Goal: Task Accomplishment & Management: Use online tool/utility

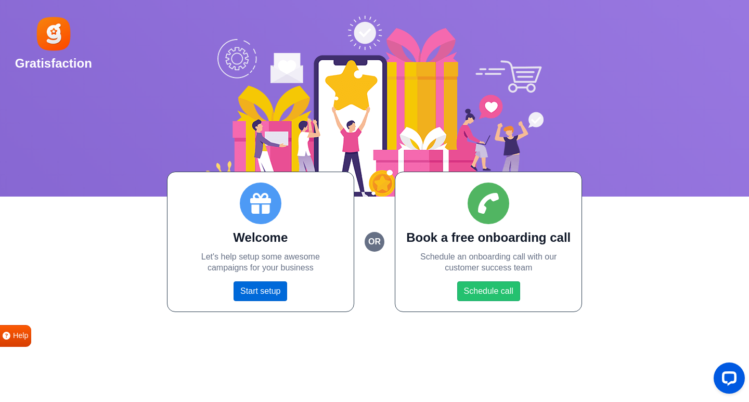
click at [277, 286] on link "Start setup" at bounding box center [260, 291] width 54 height 20
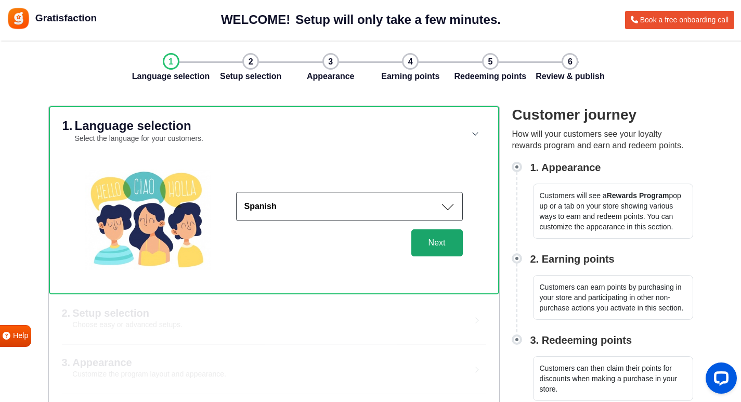
click at [421, 241] on button "Next" at bounding box center [436, 242] width 51 height 27
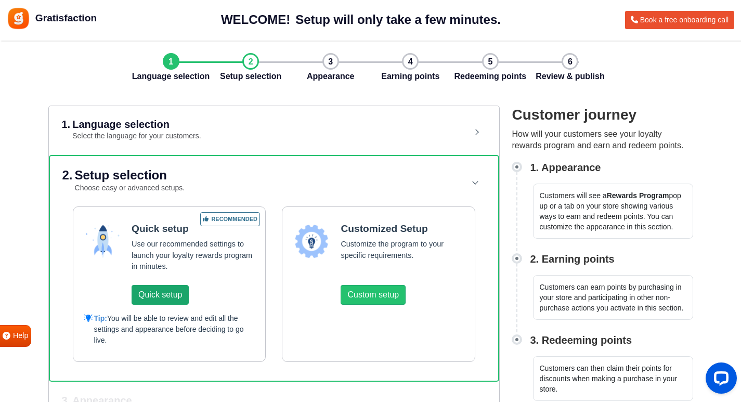
click at [178, 291] on button "Quick setup" at bounding box center [160, 295] width 57 height 20
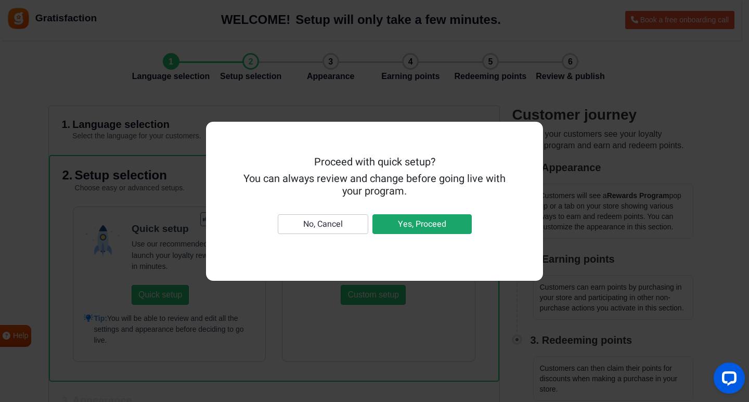
click at [397, 222] on button "Yes, Proceed" at bounding box center [421, 224] width 99 height 20
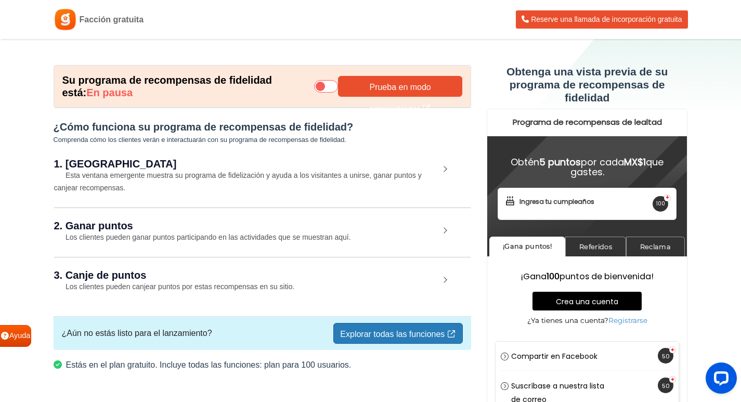
click at [293, 170] on div "1. Apariencia Esta ventana emergente muestra su programa de fidelización y ayud…" at bounding box center [262, 176] width 416 height 60
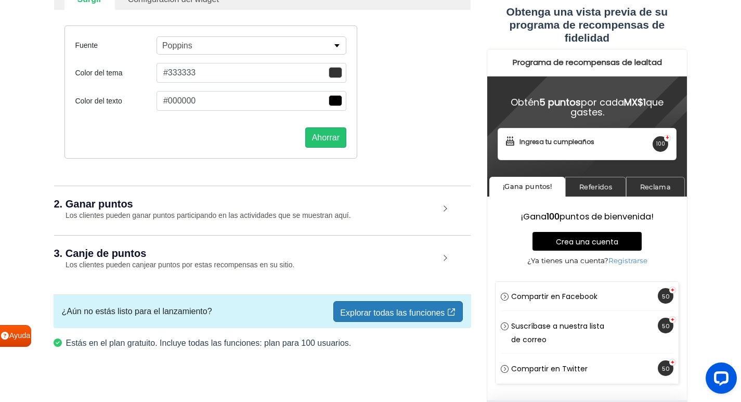
scroll to position [232, 0]
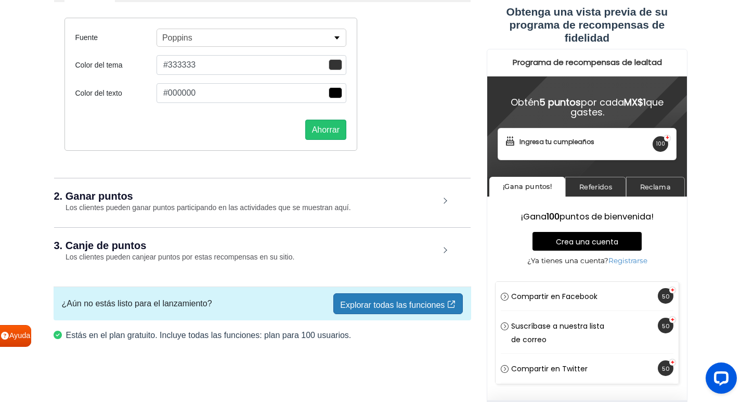
click at [204, 202] on div "2. Ganar puntos Los clientes pueden ganar puntos participando en las actividade…" at bounding box center [262, 202] width 416 height 48
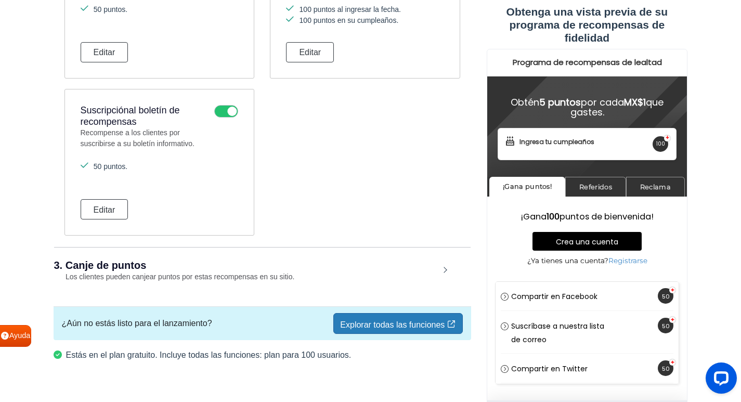
scroll to position [849, 0]
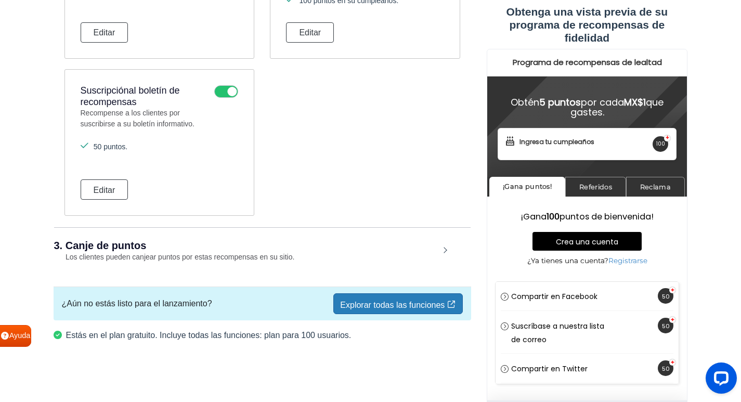
click at [397, 303] on font "Explorar todas las funciones" at bounding box center [392, 304] width 105 height 9
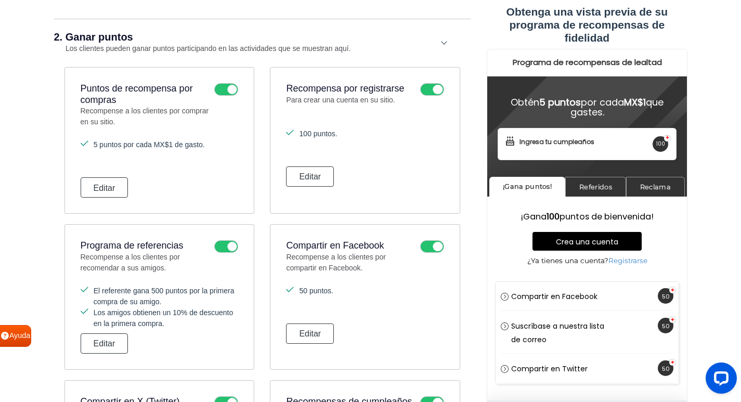
scroll to position [381, 0]
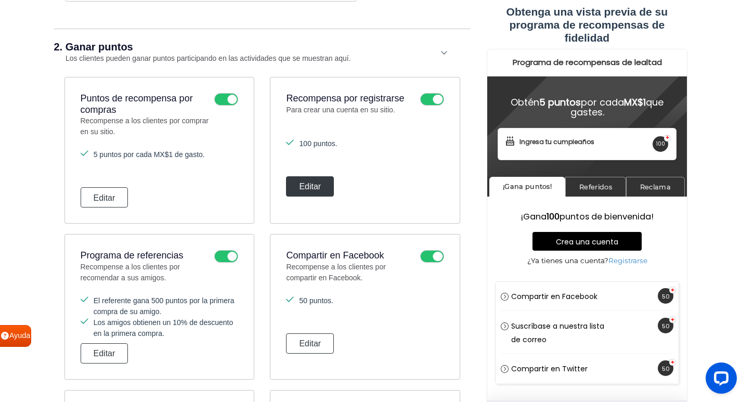
click at [327, 189] on button "Editar" at bounding box center [310, 186] width 48 height 20
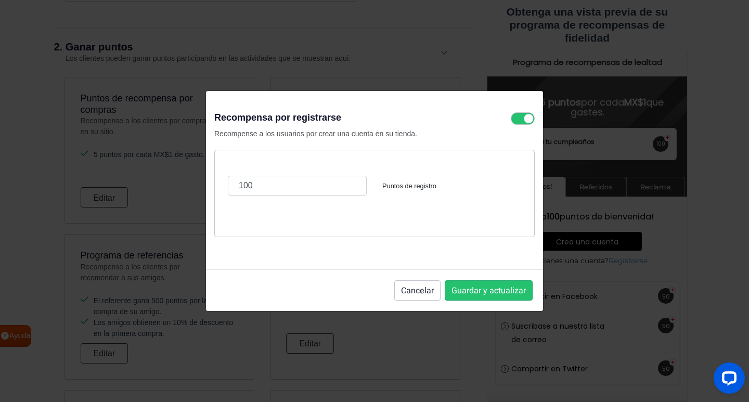
click at [408, 182] on font "Puntos de registro" at bounding box center [409, 186] width 54 height 8
click at [503, 292] on font "Guardar y actualizar" at bounding box center [488, 290] width 74 height 12
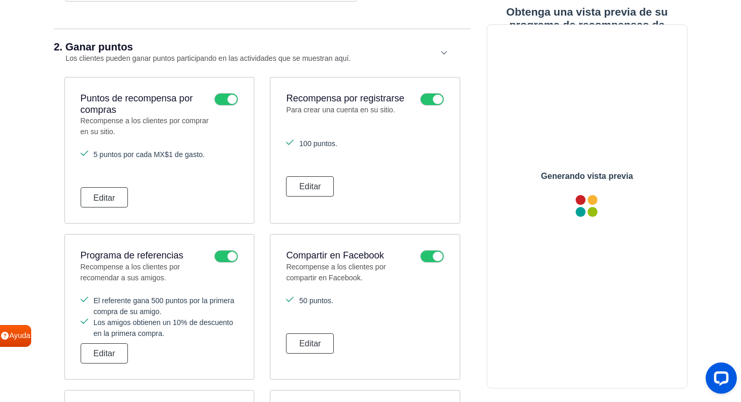
scroll to position [0, 0]
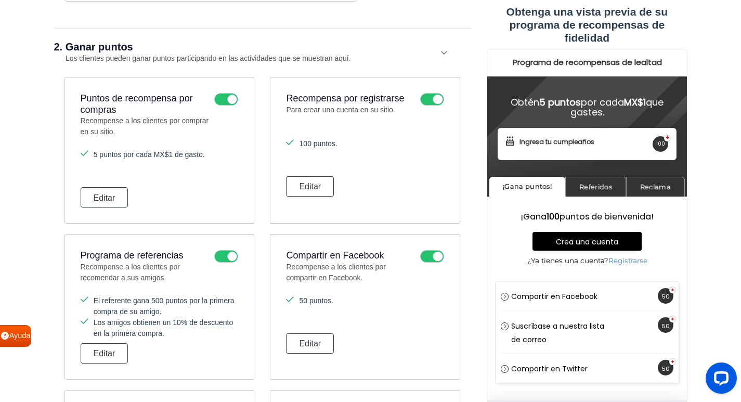
click at [661, 294] on div "Crea una cuenta Registrarse" at bounding box center [586, 296] width 183 height 30
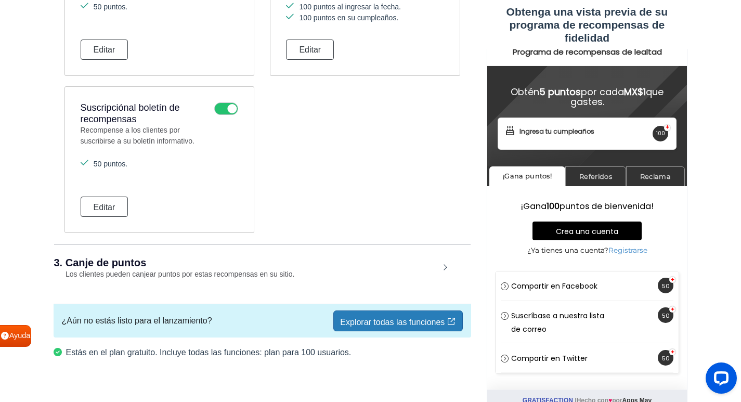
scroll to position [849, 0]
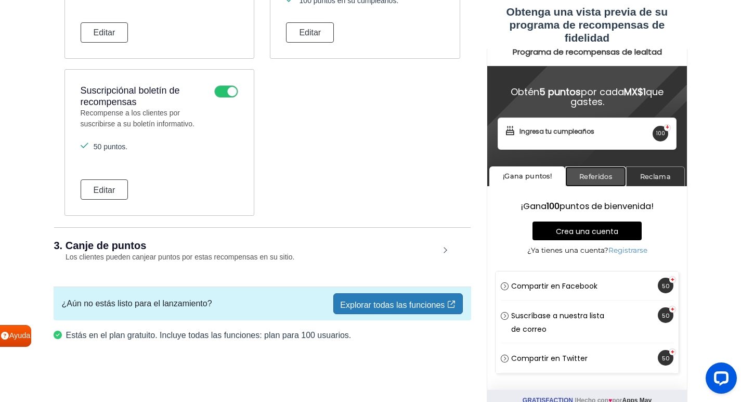
click at [610, 179] on font "Referidos" at bounding box center [595, 176] width 33 height 8
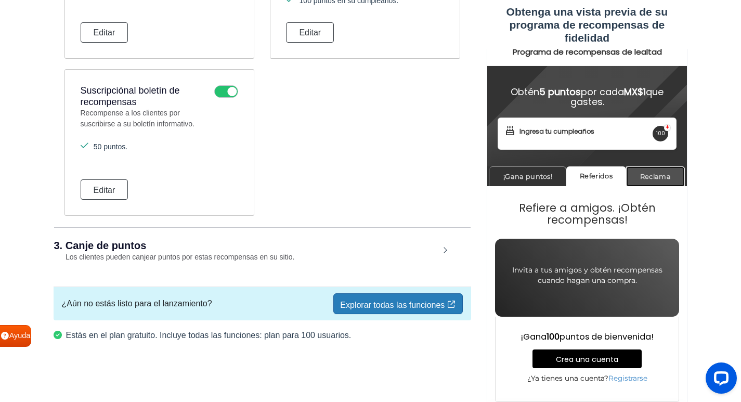
click at [637, 179] on link "Reclama" at bounding box center [655, 176] width 59 height 20
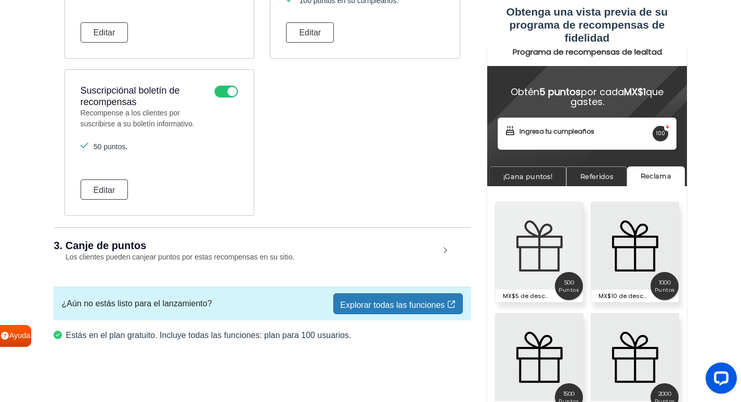
click at [550, 260] on img at bounding box center [538, 245] width 87 height 87
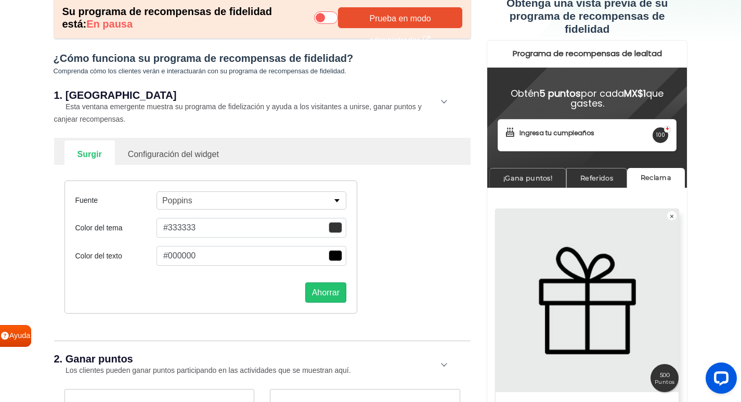
scroll to position [0, 0]
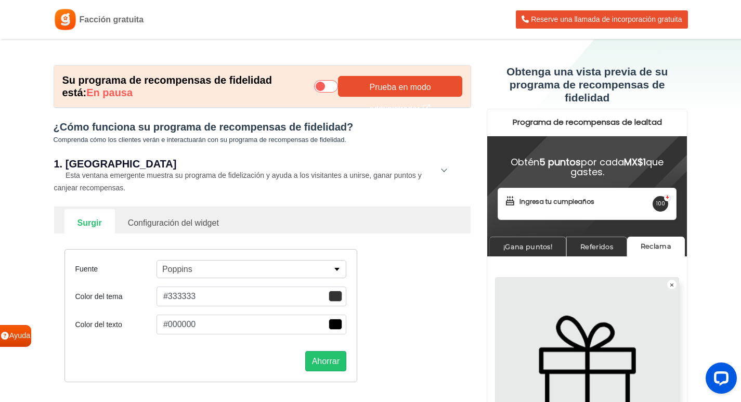
click at [182, 222] on font "Configuración del widget" at bounding box center [173, 222] width 91 height 9
select select "right"
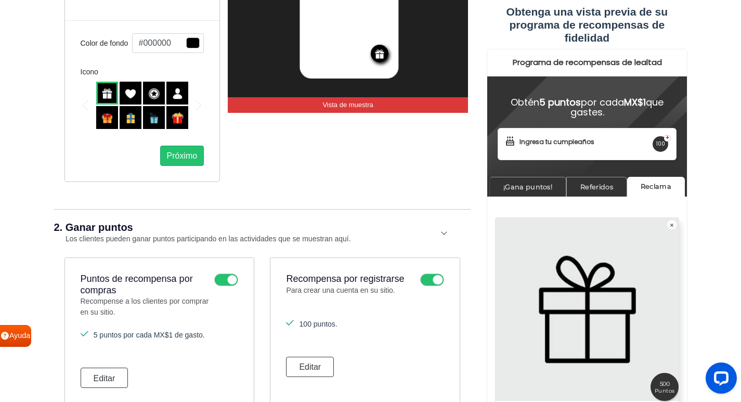
scroll to position [416, 0]
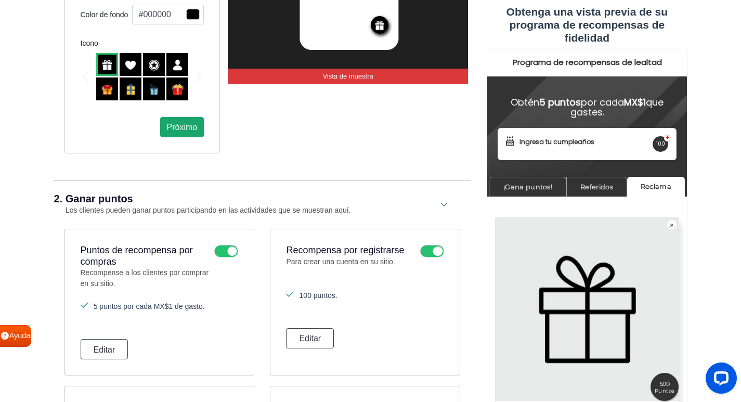
click at [182, 133] on button "Próximo" at bounding box center [182, 127] width 44 height 20
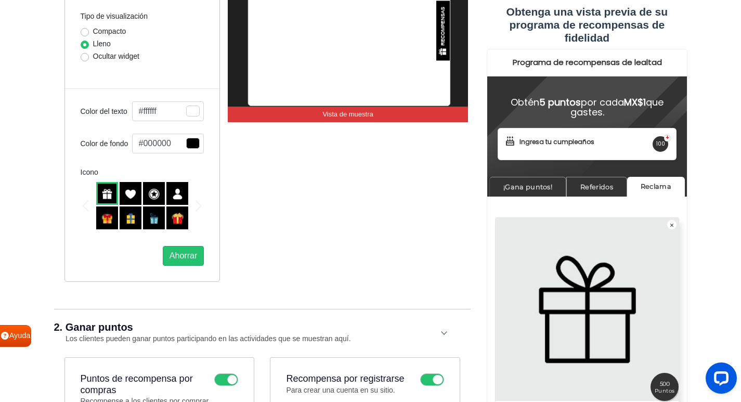
scroll to position [260, 0]
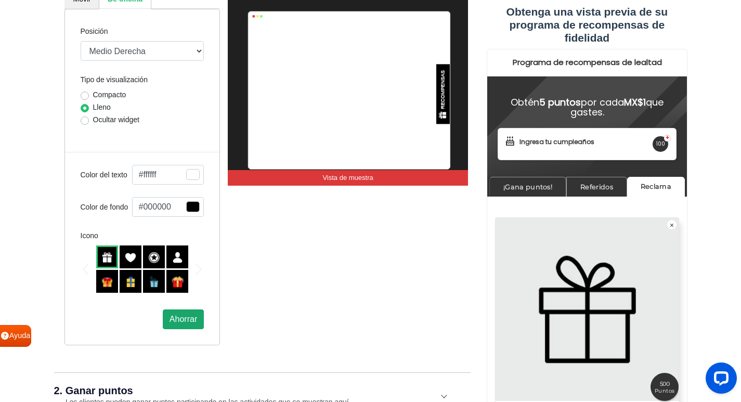
click at [186, 320] on font "Ahorrar" at bounding box center [184, 319] width 28 height 9
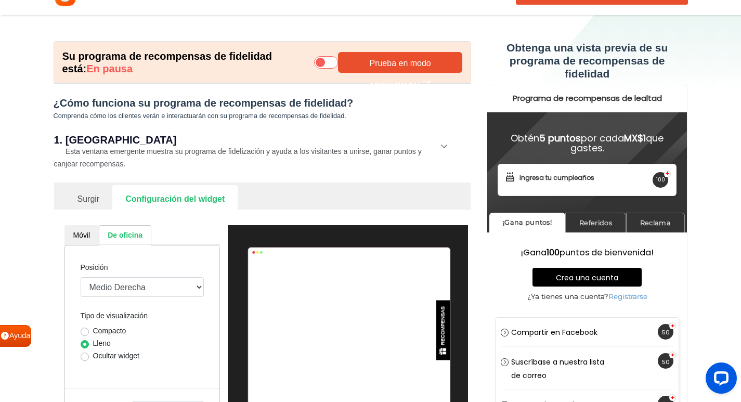
scroll to position [0, 0]
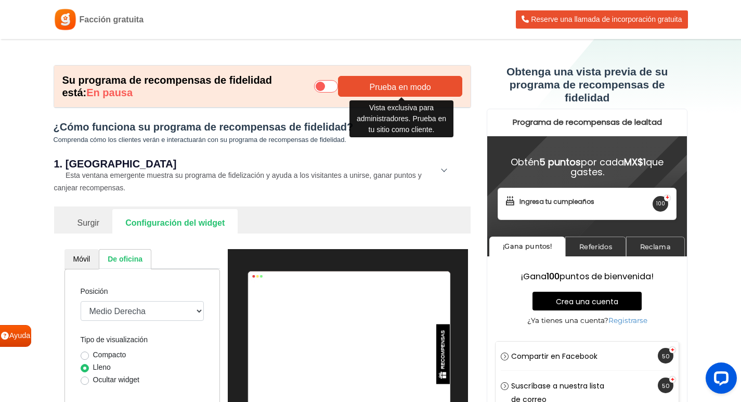
click at [347, 83] on link "Prueba en modo administrador" at bounding box center [400, 86] width 124 height 21
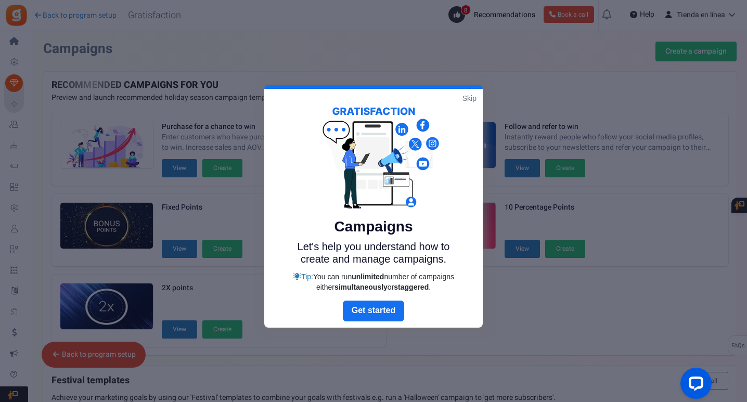
scroll to position [226, 0]
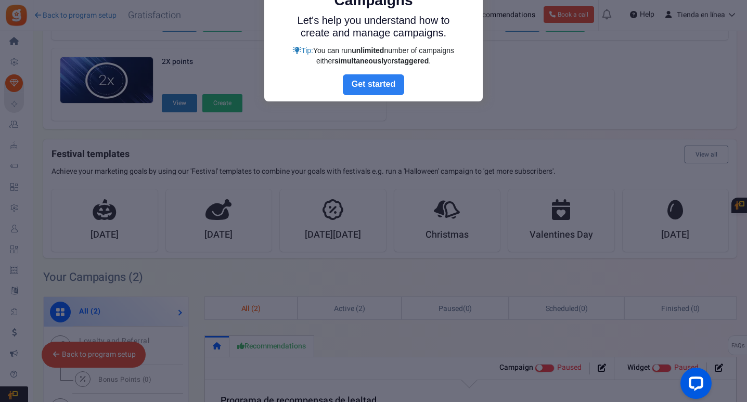
click at [381, 81] on link "Next" at bounding box center [373, 84] width 61 height 21
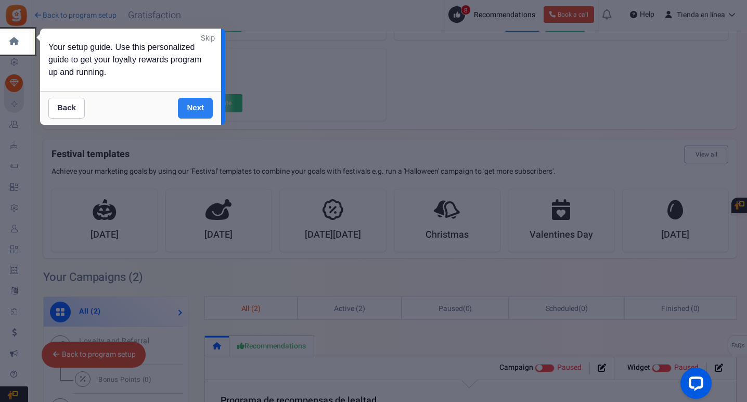
click at [203, 109] on link "Next" at bounding box center [195, 108] width 35 height 21
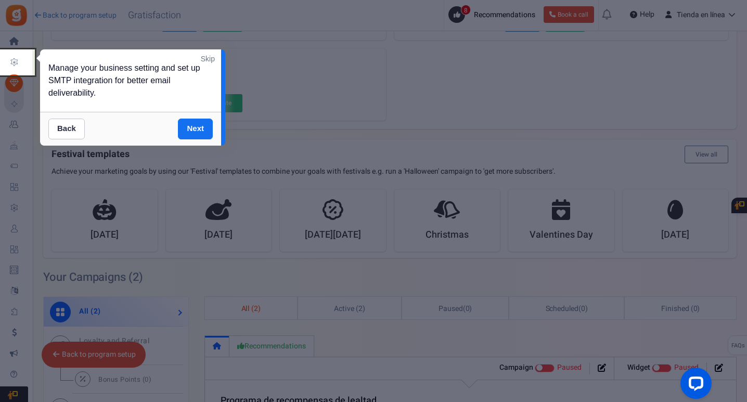
click at [207, 58] on link "Skip" at bounding box center [208, 59] width 14 height 10
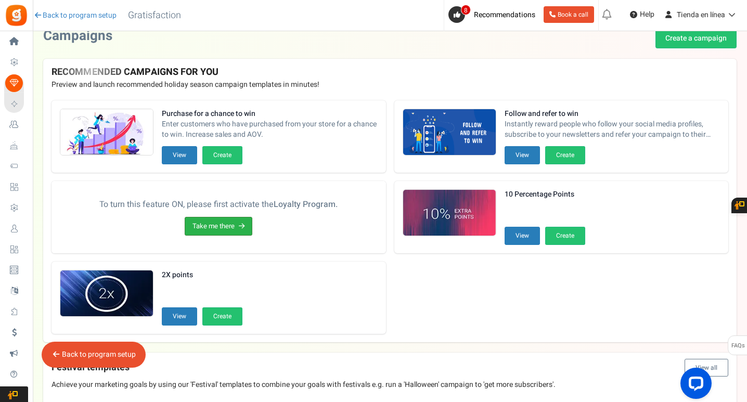
scroll to position [0, 0]
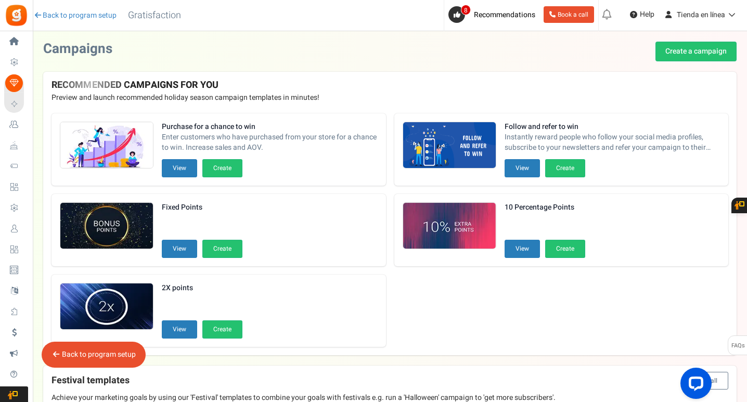
click at [106, 356] on link "Back to program setup" at bounding box center [99, 354] width 74 height 11
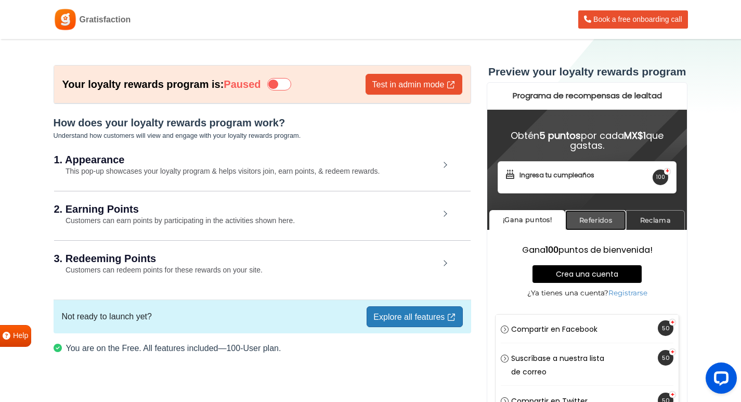
click at [579, 219] on link "Referidos" at bounding box center [595, 220] width 61 height 20
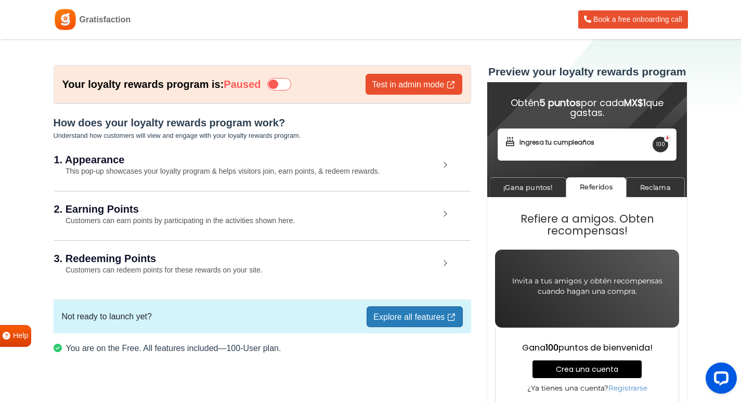
click at [277, 86] on icon at bounding box center [279, 84] width 24 height 12
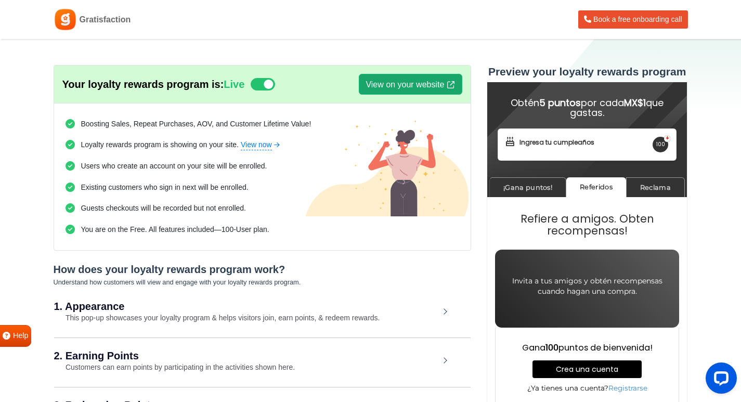
click at [415, 85] on link "View on your website" at bounding box center [410, 84] width 103 height 21
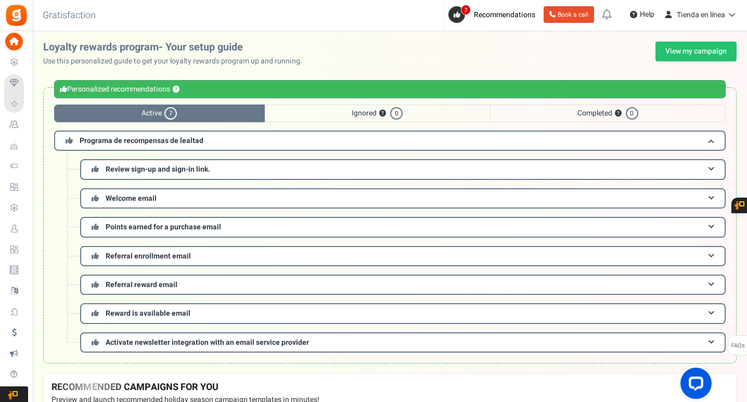
scroll to position [9, 0]
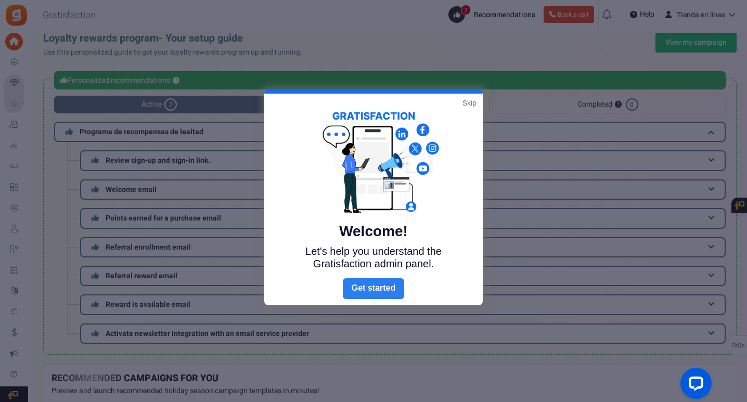
click at [386, 294] on link "Next" at bounding box center [373, 288] width 61 height 21
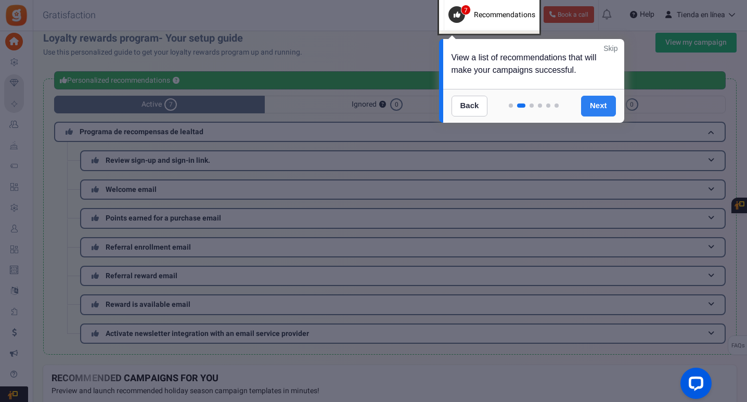
click at [598, 111] on link "Next" at bounding box center [598, 106] width 35 height 21
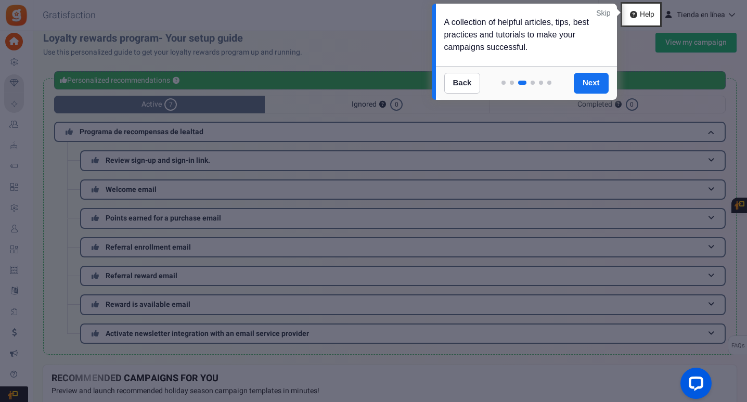
click at [609, 12] on link "Skip" at bounding box center [603, 13] width 14 height 10
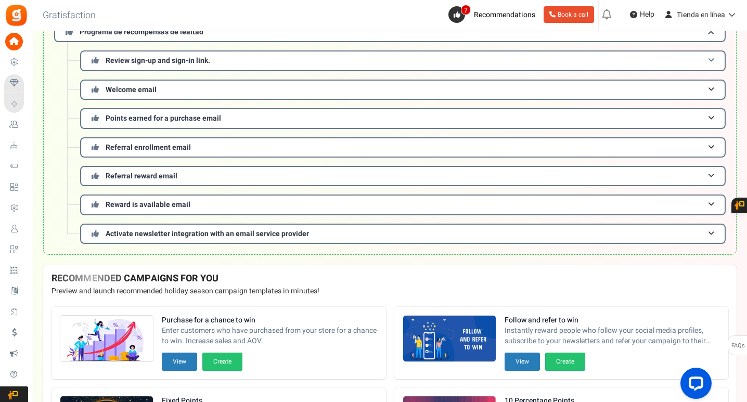
scroll to position [113, 0]
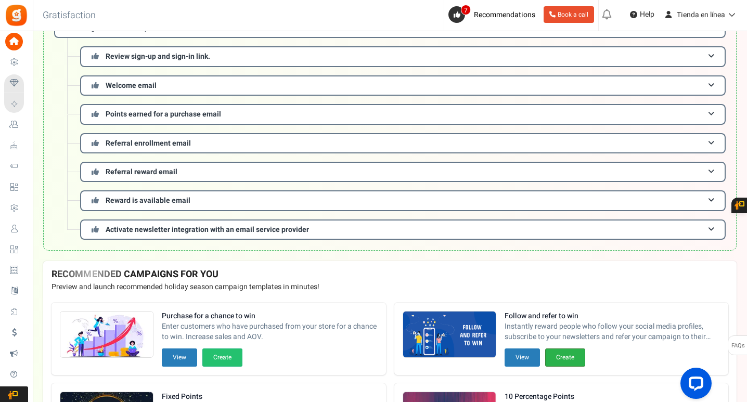
click at [571, 354] on button "Create" at bounding box center [565, 357] width 40 height 18
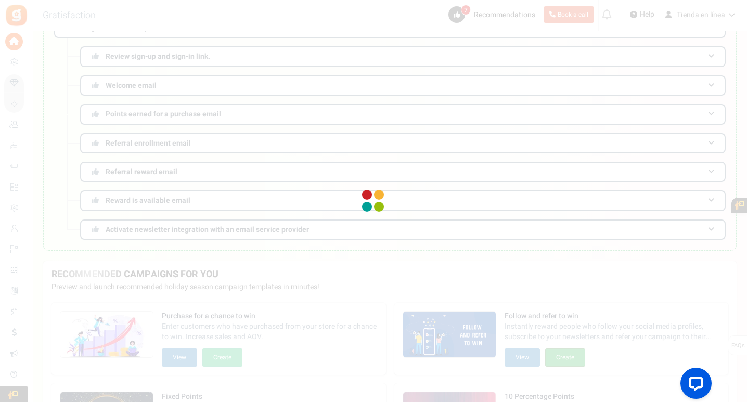
scroll to position [0, 0]
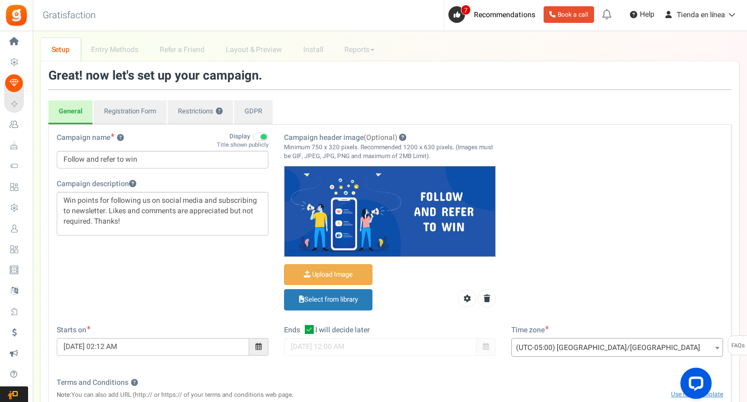
scroll to position [52, 0]
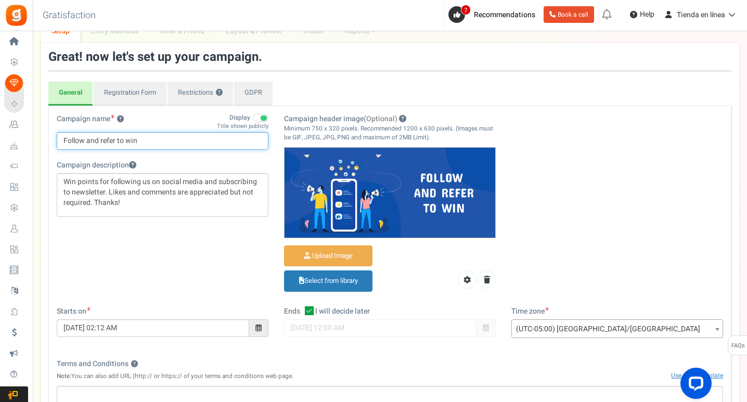
click at [179, 145] on input "Follow and refer to win" at bounding box center [163, 141] width 212 height 18
paste input "Gana premios invitando a tus amigos""
type input "Gana premios invitando a tus amigos""
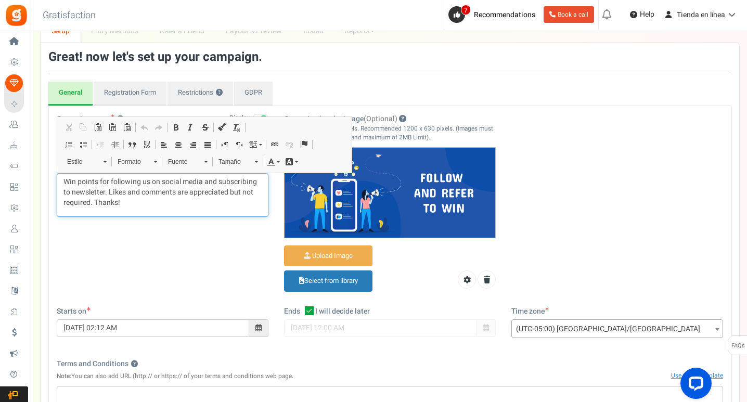
click at [169, 199] on p "Win points for following us on social media and subscribing to newsletter. Like…" at bounding box center [162, 192] width 198 height 31
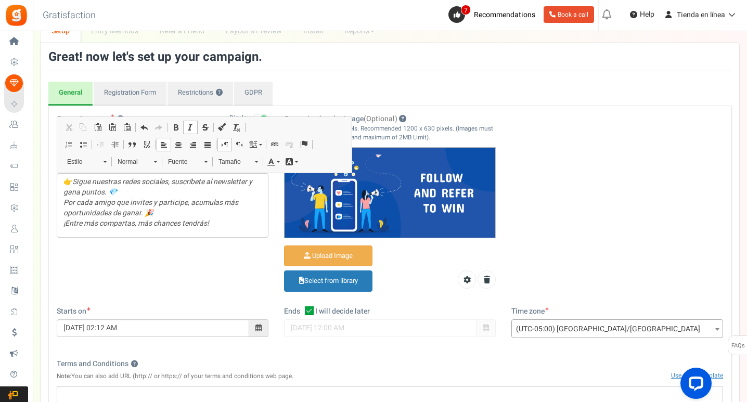
click at [178, 256] on div "Campaign name ? Display Title shown publicly Gana premios invitando a tus amigo…" at bounding box center [390, 210] width 682 height 192
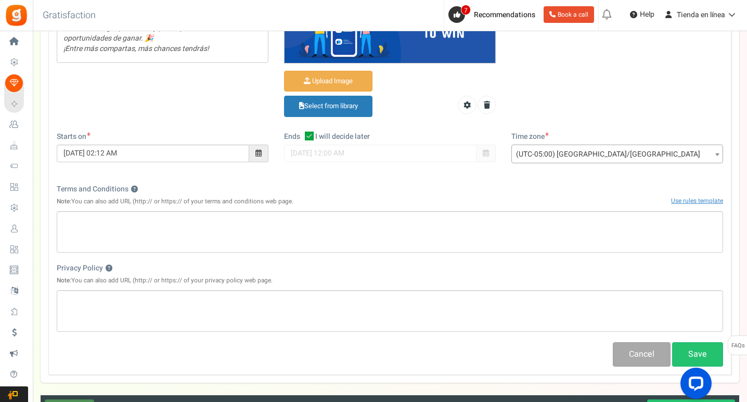
scroll to position [208, 0]
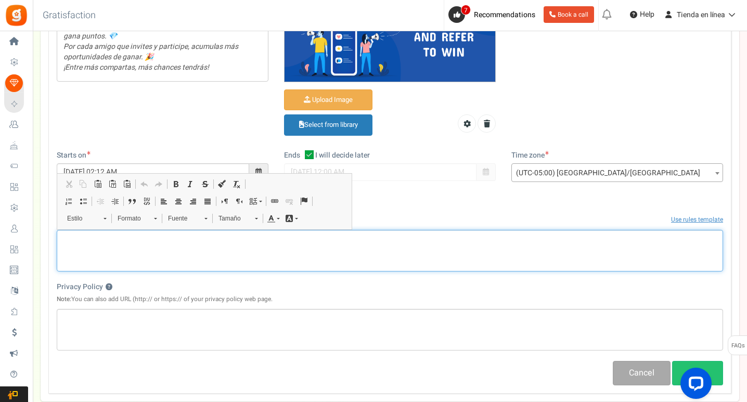
click at [110, 248] on div "Editor de Texto Enriquecido, competition_terms" at bounding box center [390, 251] width 666 height 42
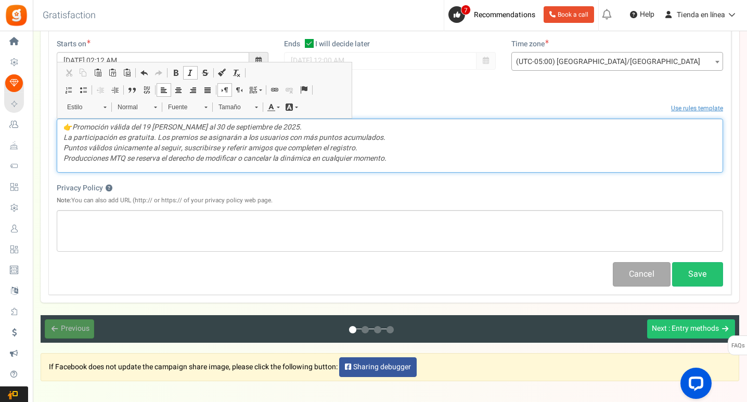
scroll to position [364, 0]
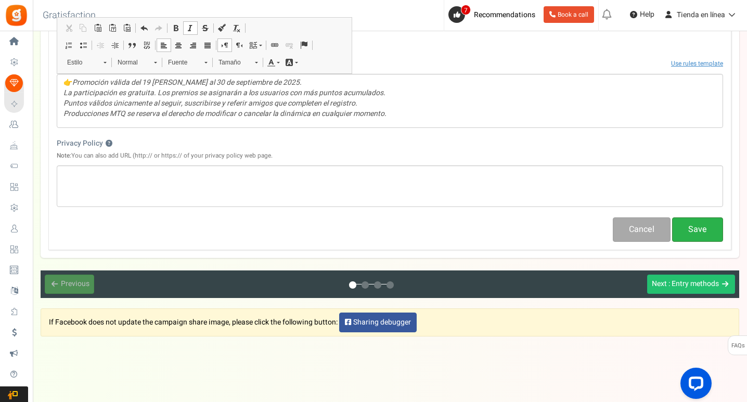
click at [695, 228] on button "Save" at bounding box center [697, 229] width 51 height 24
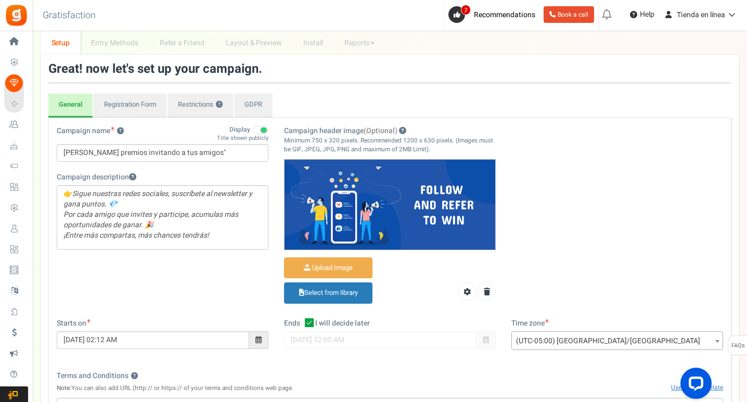
scroll to position [0, 0]
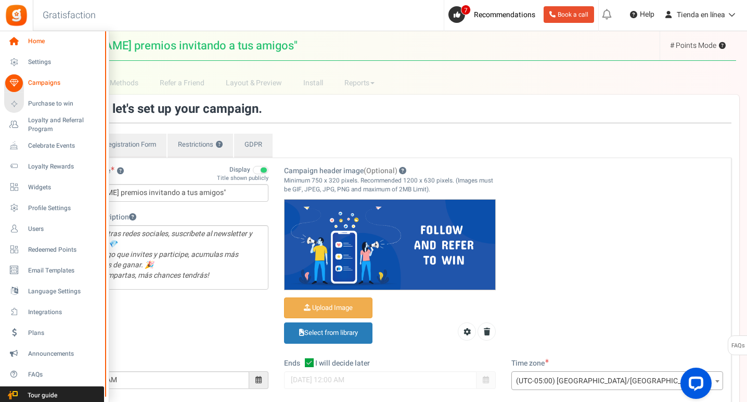
click at [18, 42] on icon at bounding box center [14, 42] width 18 height 18
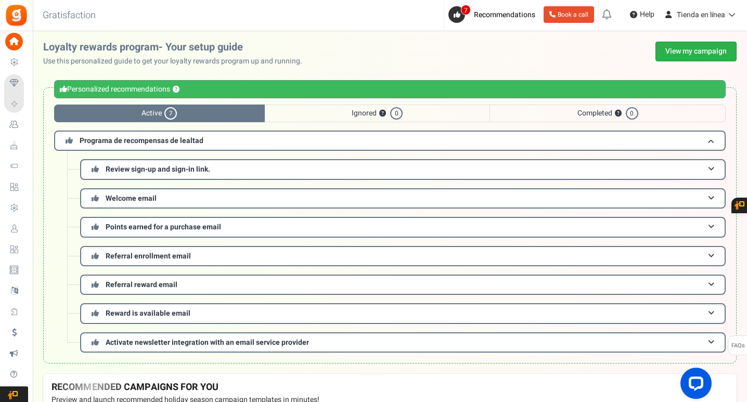
click at [682, 51] on link "View my campaign" at bounding box center [695, 52] width 81 height 20
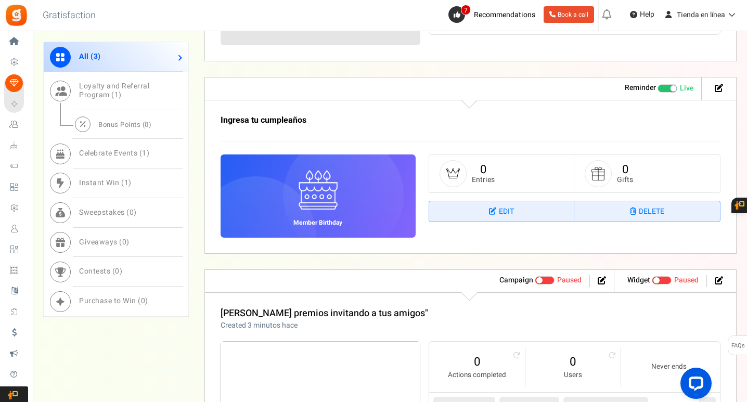
scroll to position [728, 0]
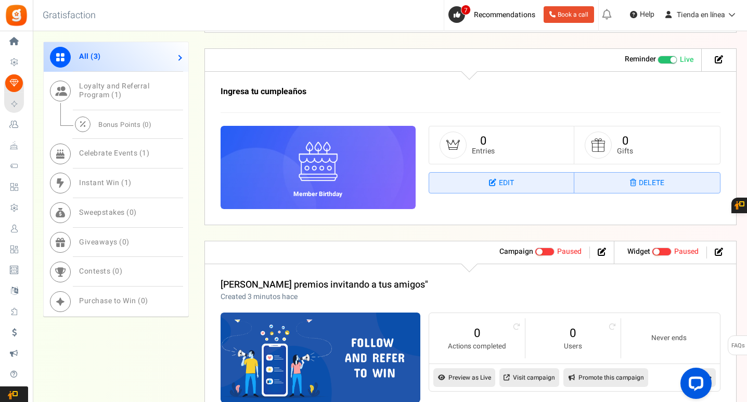
click at [541, 260] on ul "Campaign Active Paused" at bounding box center [550, 252] width 128 height 22
click at [528, 253] on strong "Campaign" at bounding box center [516, 251] width 34 height 11
click at [552, 253] on span at bounding box center [545, 252] width 20 height 8
click at [535, 253] on input "Active Paused" at bounding box center [535, 252] width 0 height 7
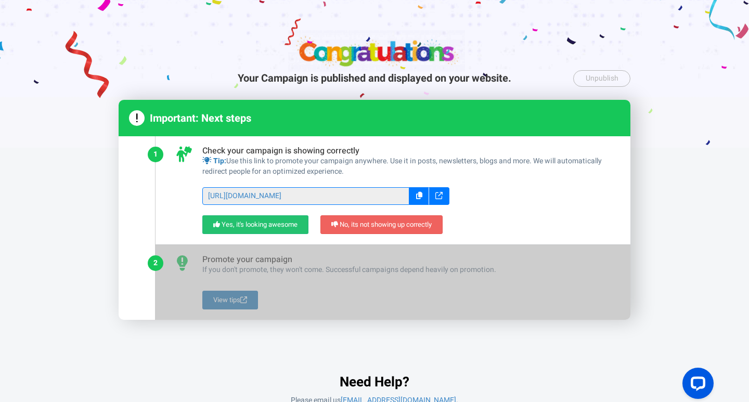
scroll to position [24, 0]
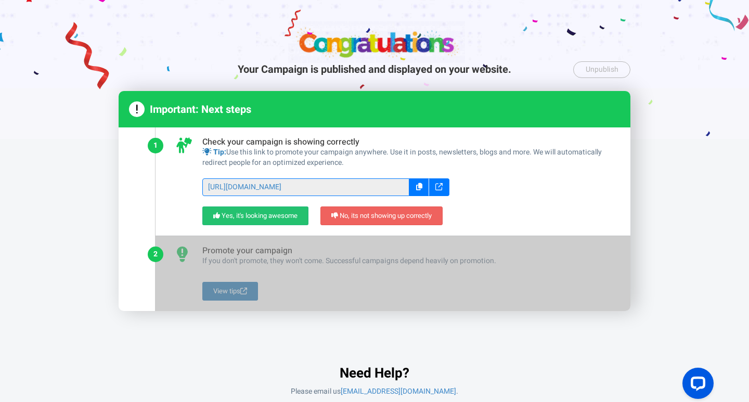
click at [714, 111] on div at bounding box center [374, 57] width 749 height 163
click at [287, 213] on link "Yes, it's looking awesome" at bounding box center [255, 215] width 106 height 19
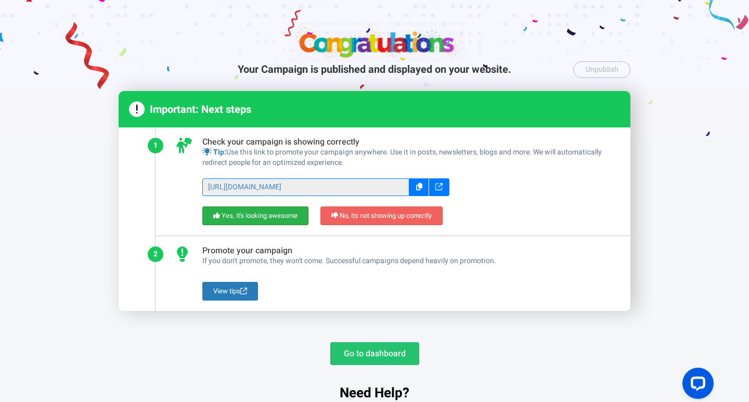
scroll to position [44, 0]
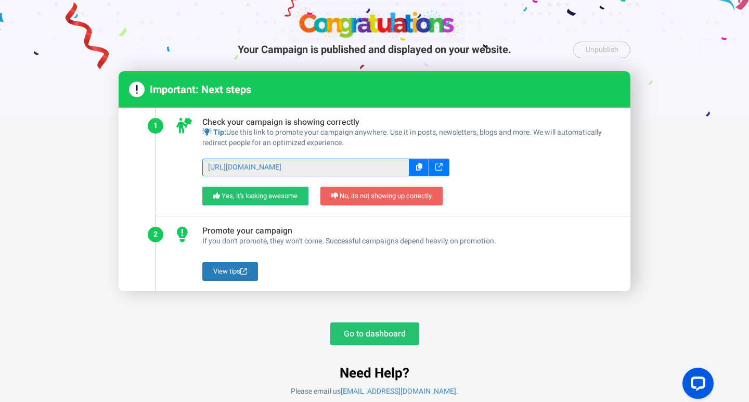
click at [422, 172] on div at bounding box center [419, 168] width 20 height 18
